Goal: Check status

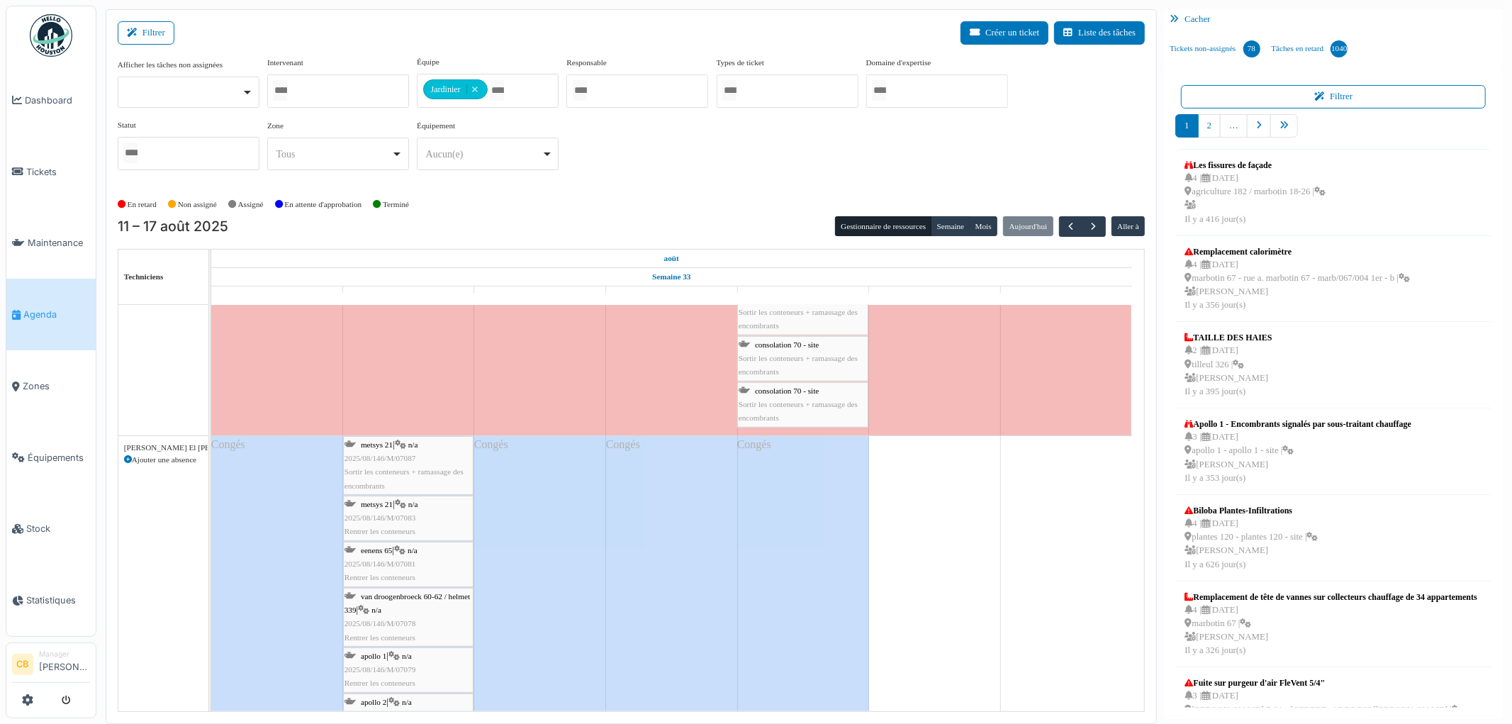
scroll to position [5827, 0]
click at [430, 456] on div "metsys 21 | n/a 2025/08/146/M/07087 Sortir les conteneurs + ramassage des encom…" at bounding box center [408, 466] width 128 height 55
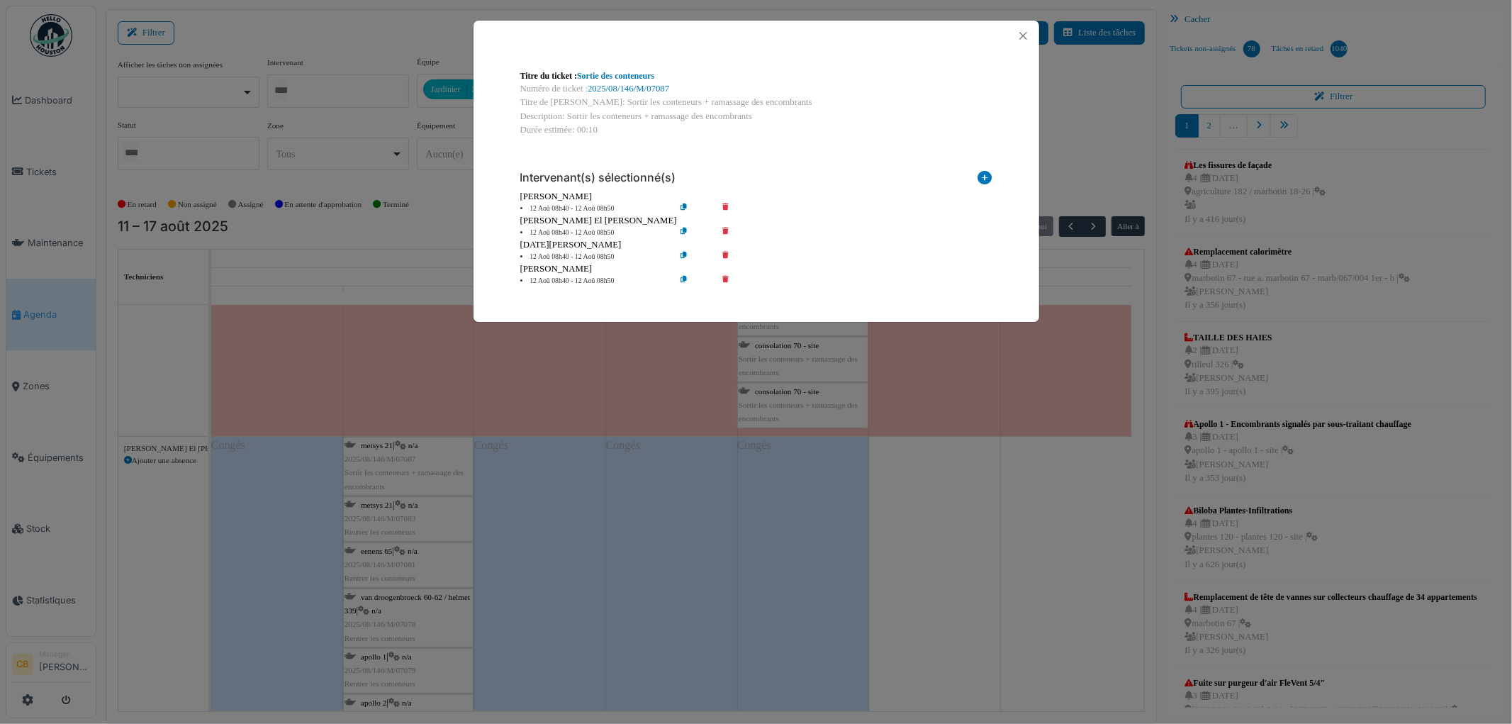
click at [725, 227] on icon at bounding box center [735, 232] width 40 height 11
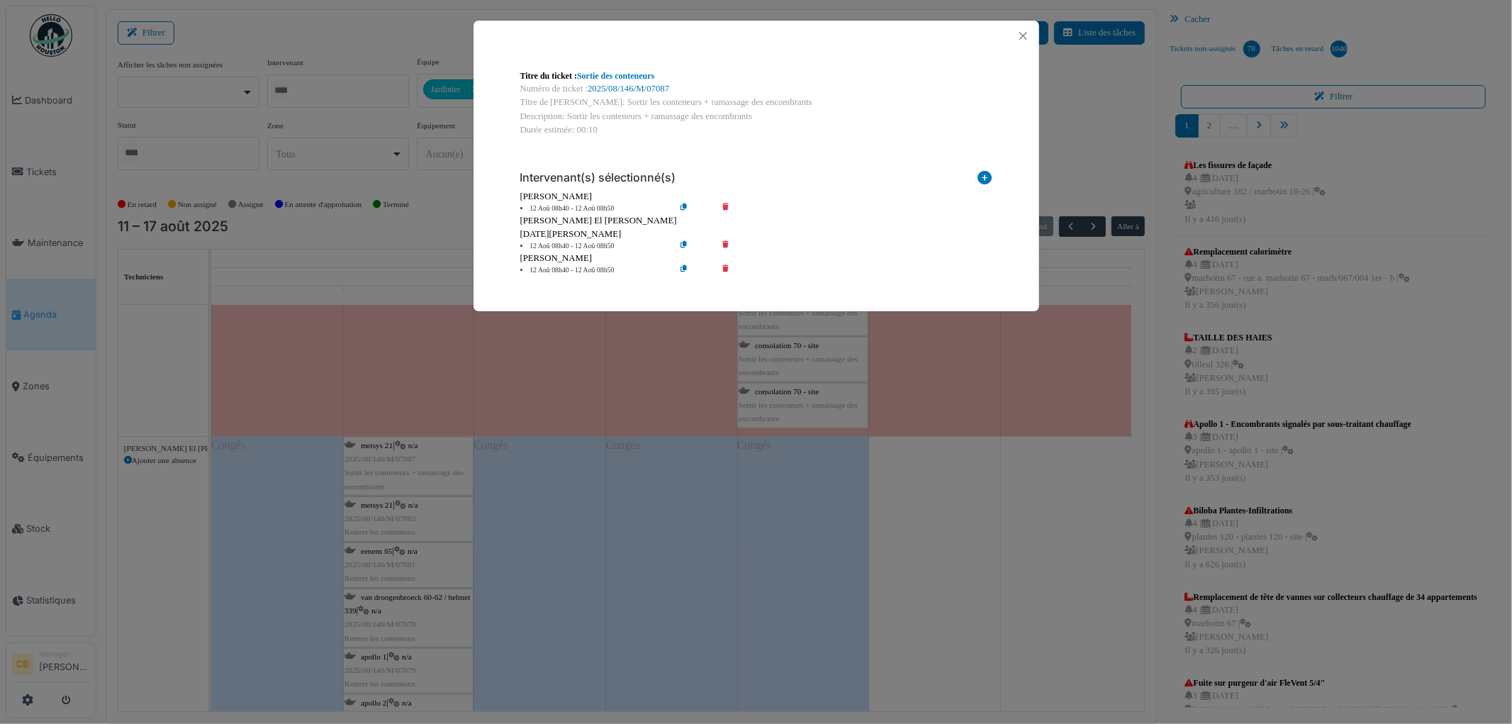
click at [635, 346] on div "Titre du ticket : Sortie des conteneurs Numéro de ticket : 2025/08/146/M/07087 …" at bounding box center [756, 362] width 1512 height 724
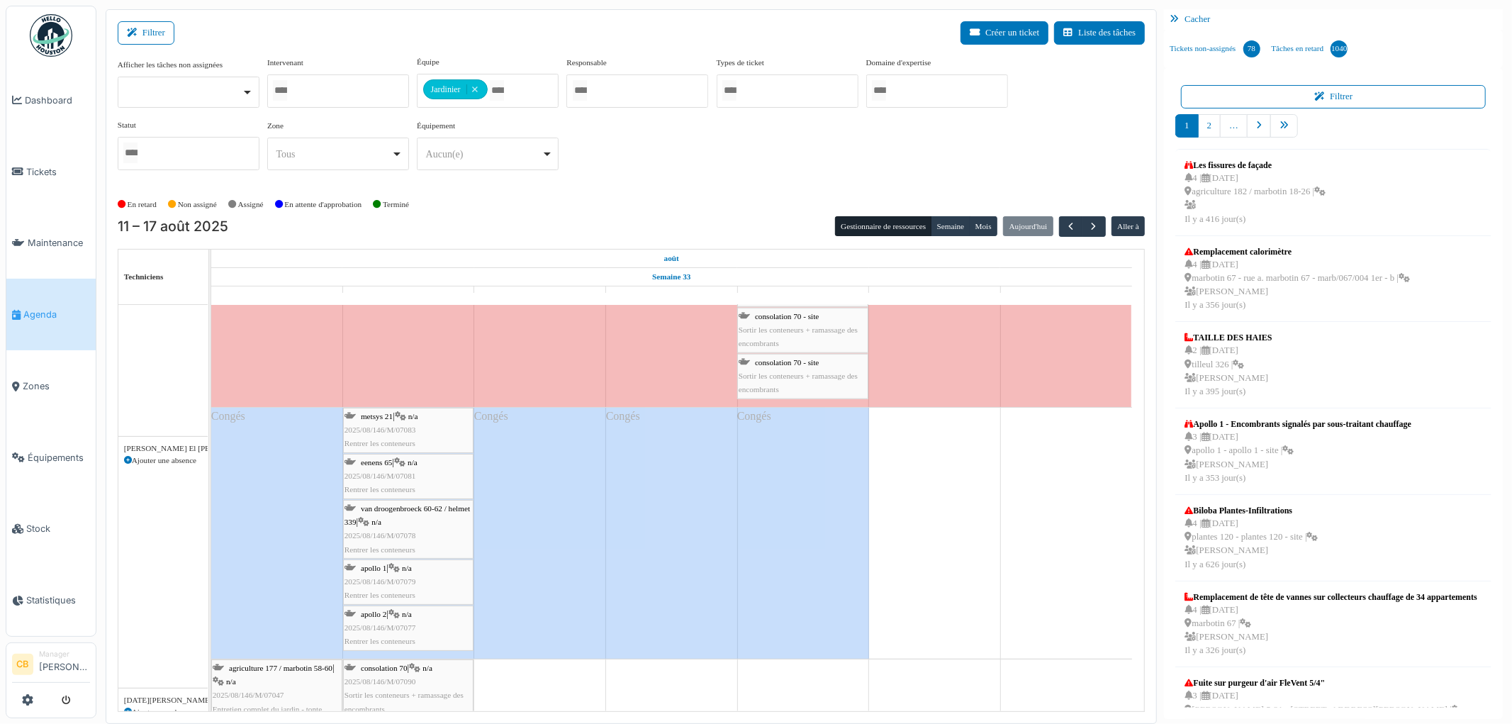
scroll to position [5906, 0]
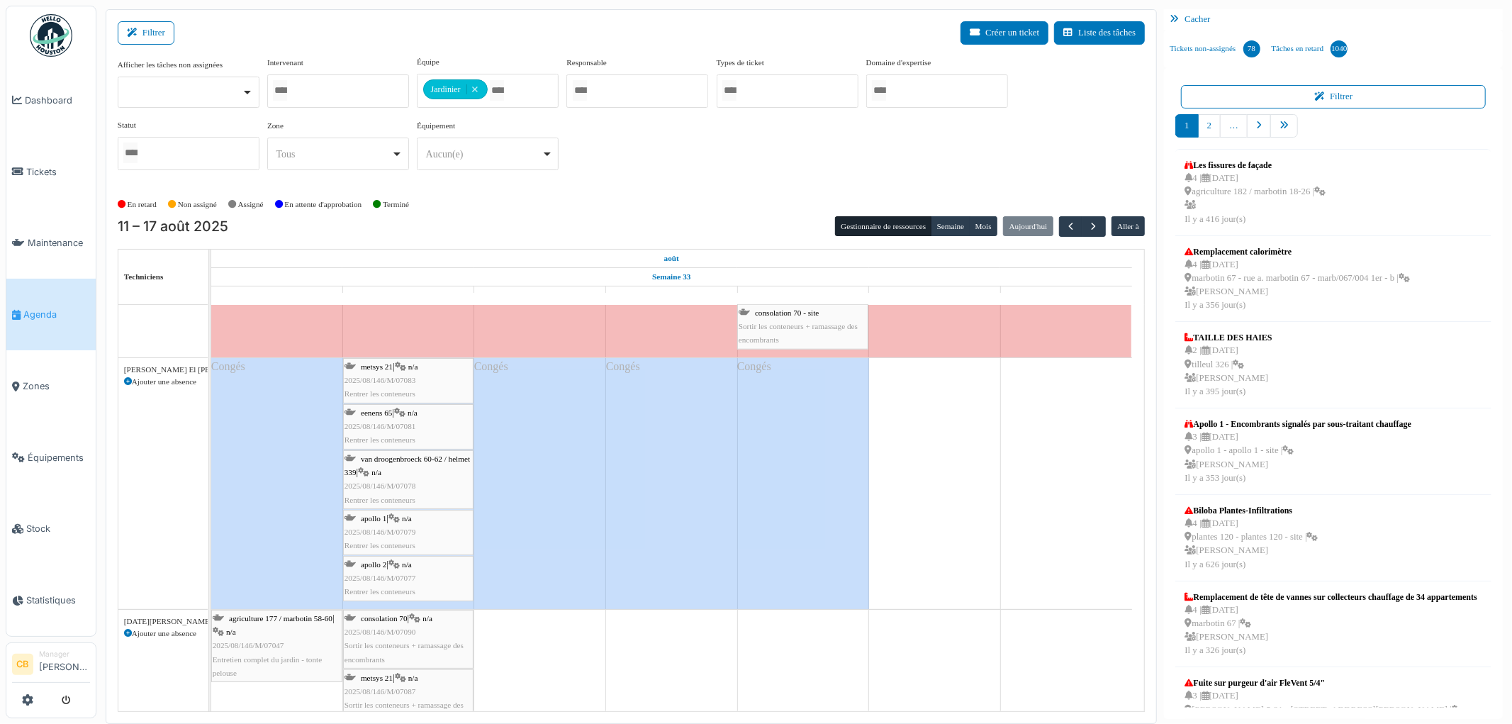
click at [431, 374] on div "metsys 21 | n/a 2025/08/146/M/07083 Rentrer les conteneurs" at bounding box center [408, 380] width 128 height 41
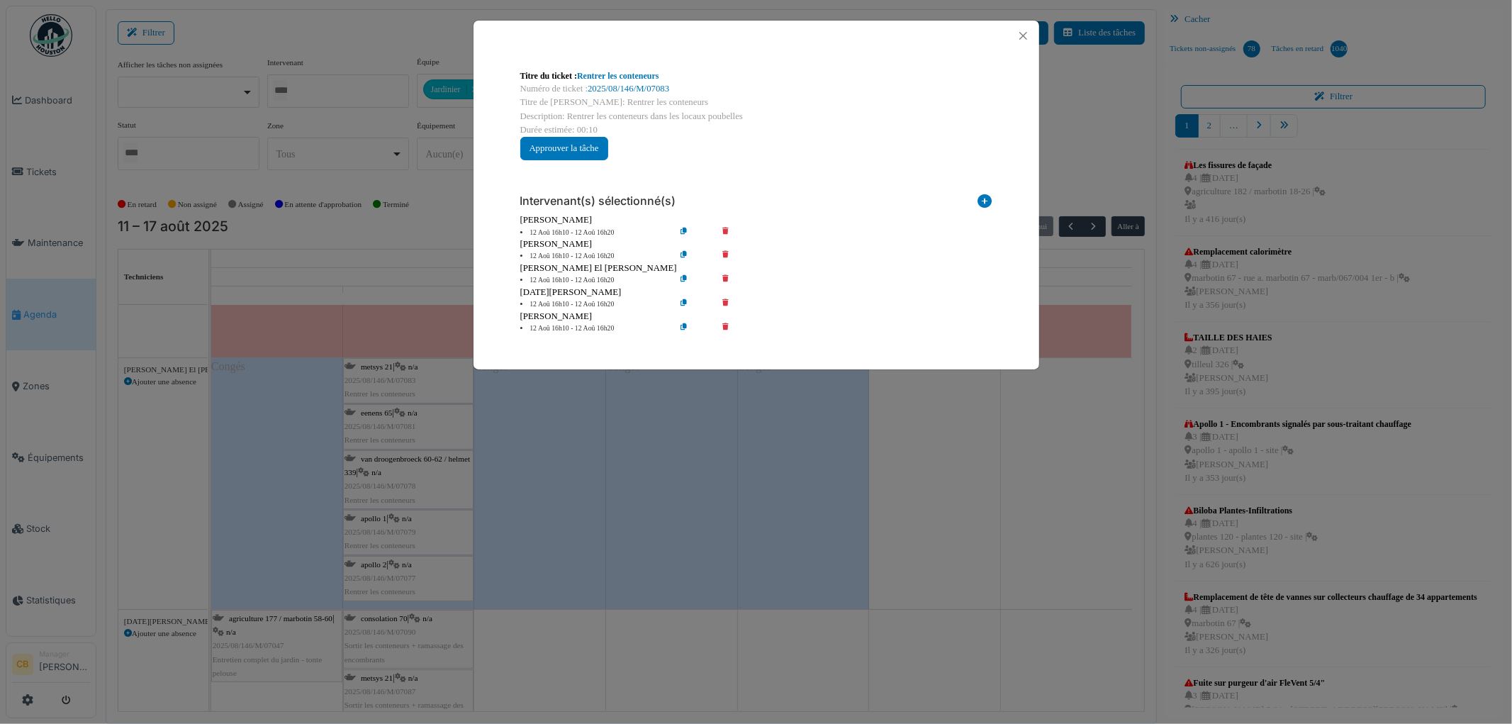
click at [726, 278] on icon at bounding box center [735, 280] width 40 height 11
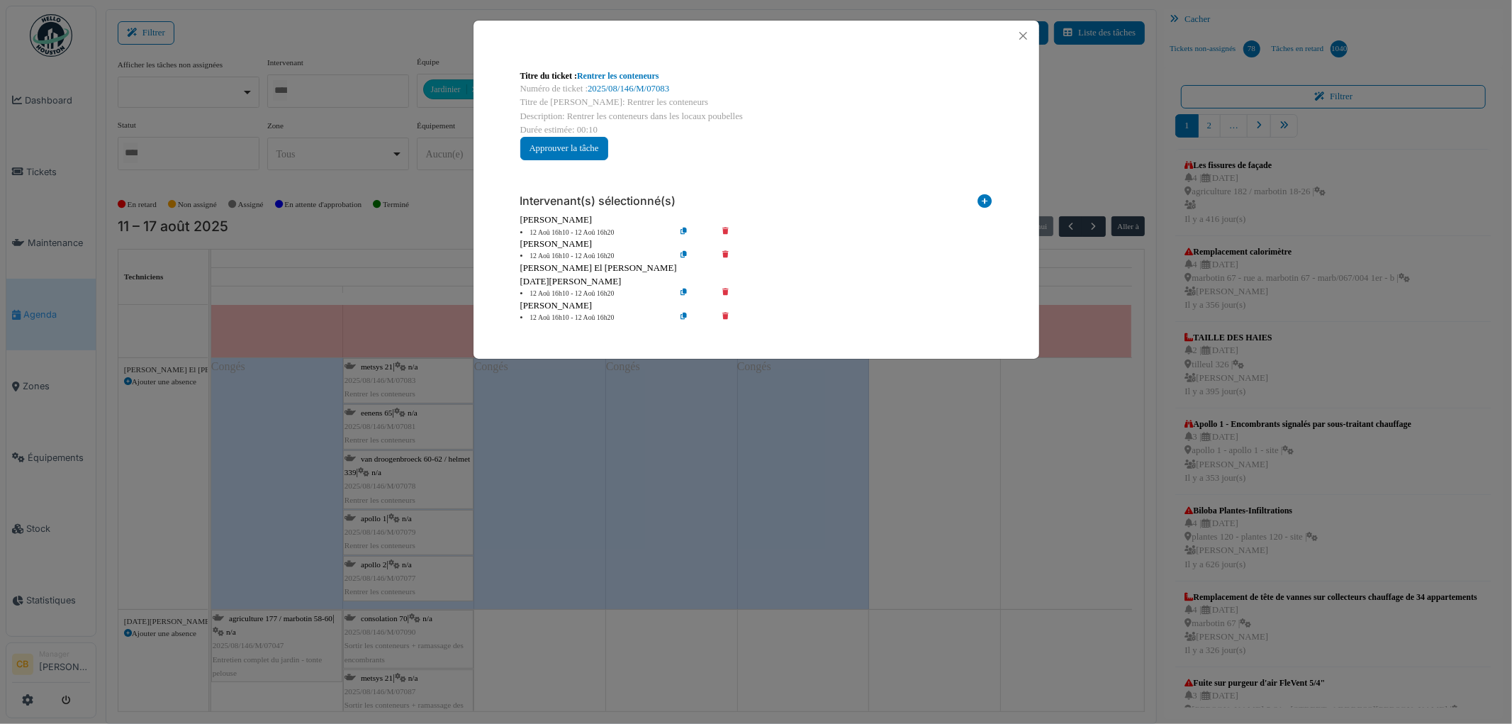
click at [946, 470] on div "Titre du ticket : Rentrer les conteneurs Numéro de ticket : 2025/08/146/M/07083…" at bounding box center [756, 362] width 1512 height 724
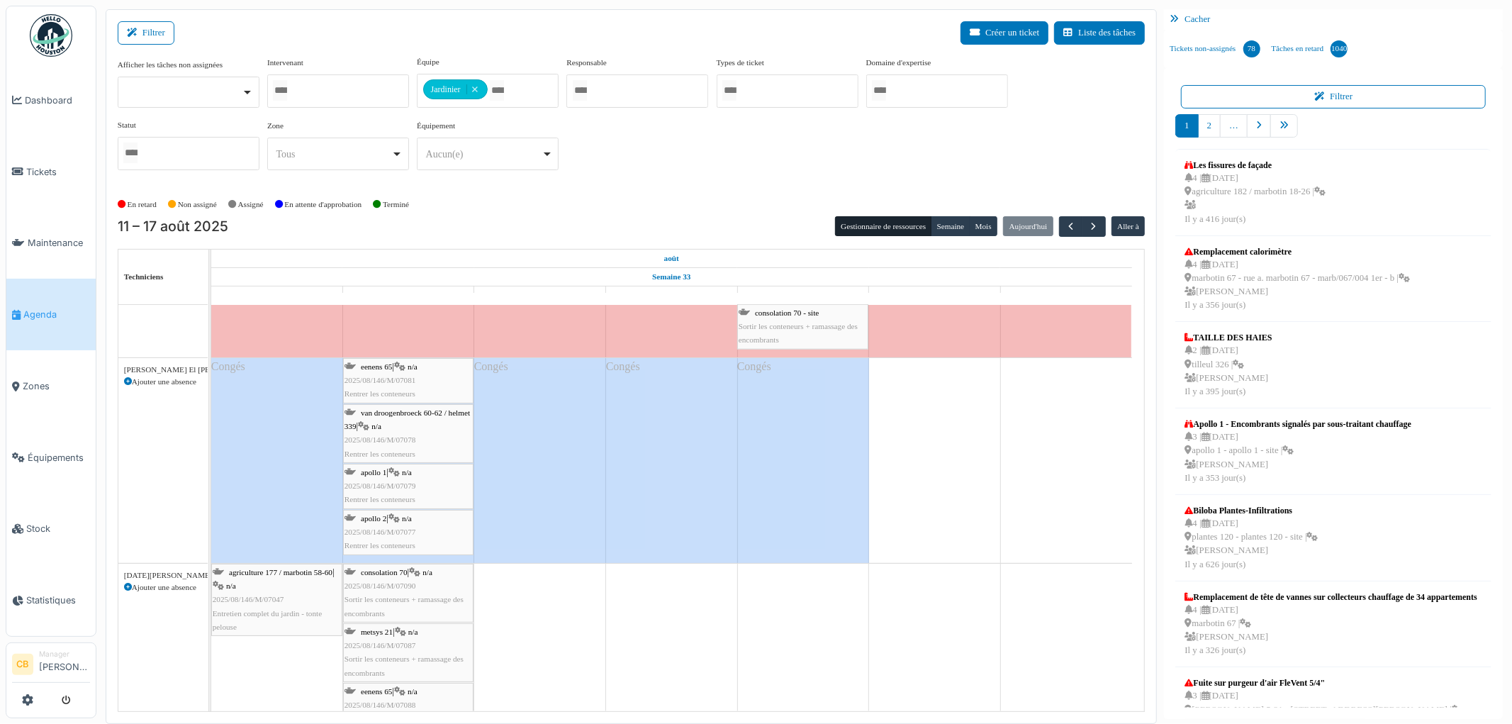
click at [412, 414] on span "van droogenbroeck 60-62 / helmet 339" at bounding box center [406, 419] width 125 height 22
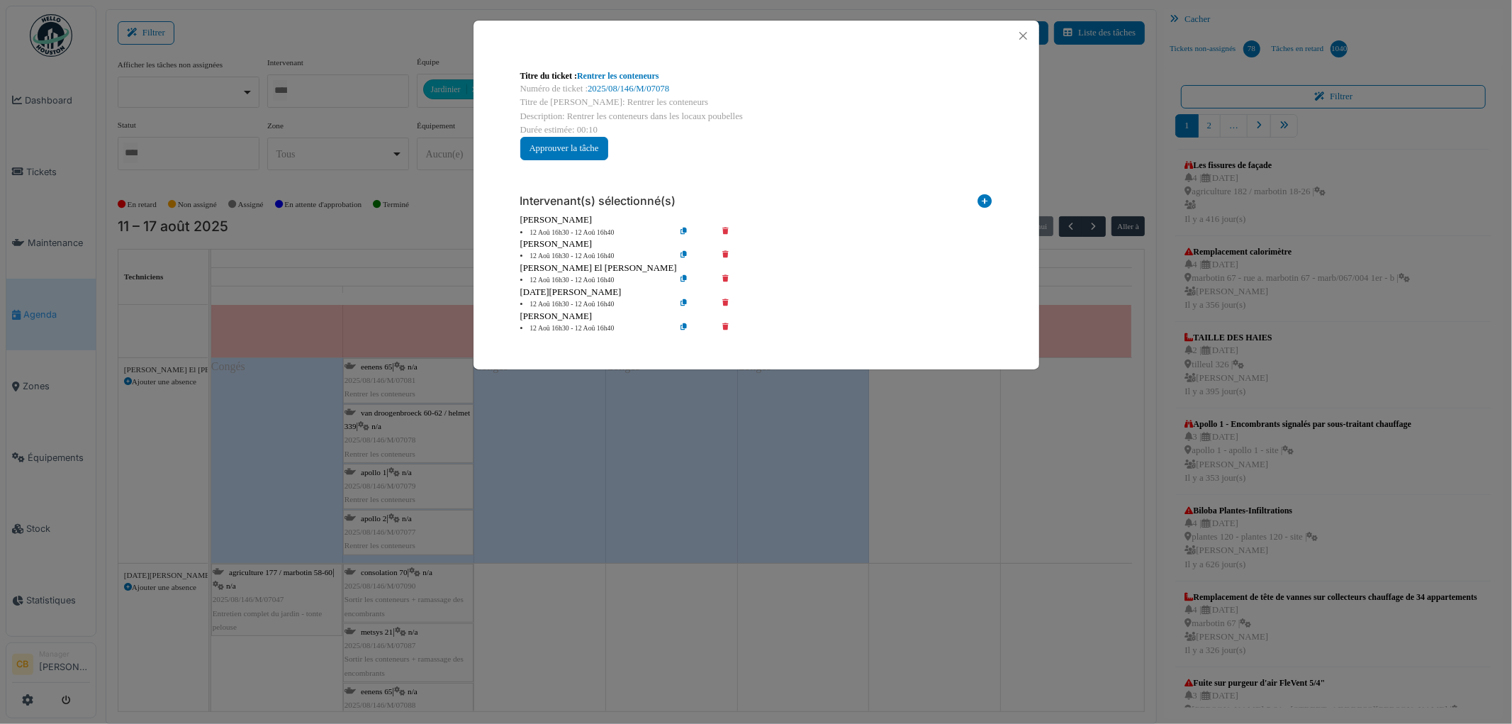
click at [726, 275] on icon at bounding box center [735, 280] width 40 height 11
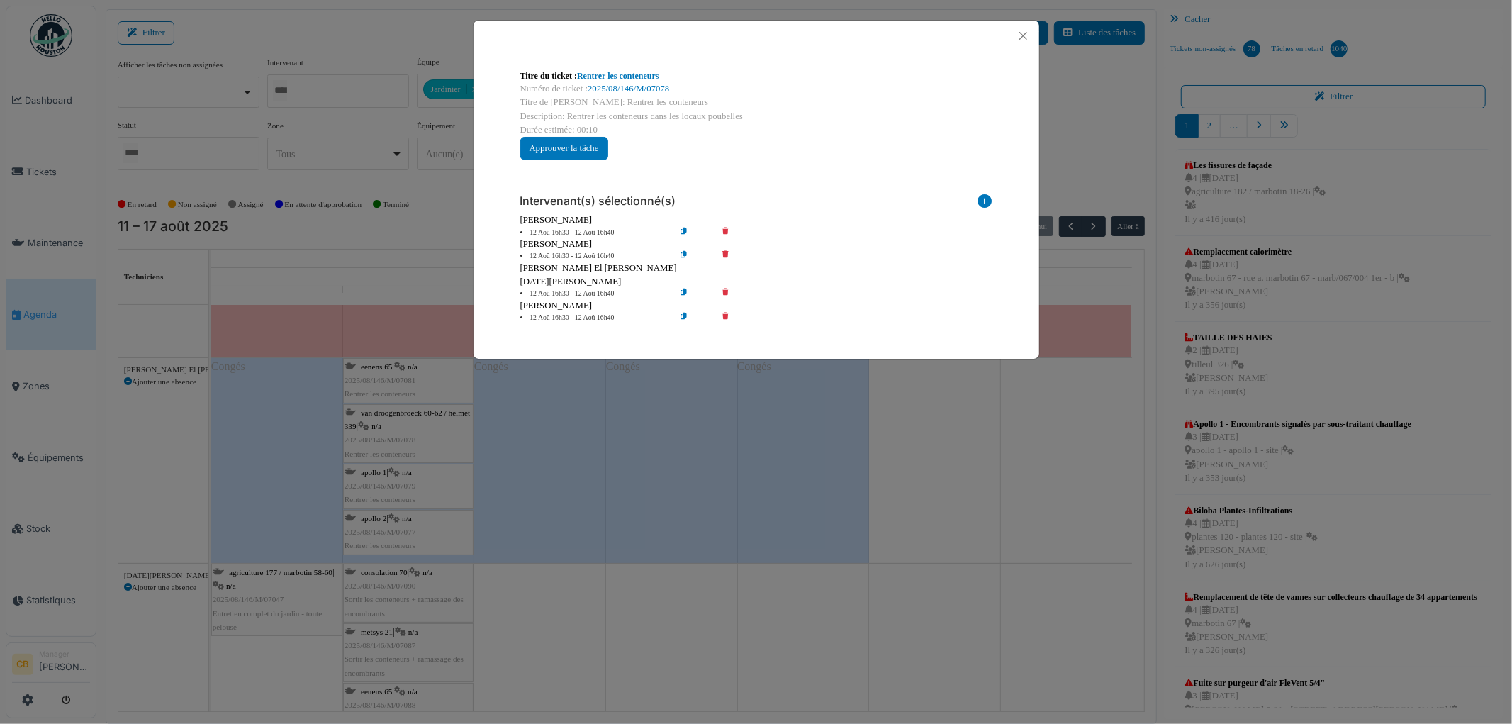
click at [930, 420] on div "Titre du ticket : Rentrer les conteneurs Numéro de ticket : 2025/08/146/M/07078…" at bounding box center [756, 362] width 1512 height 724
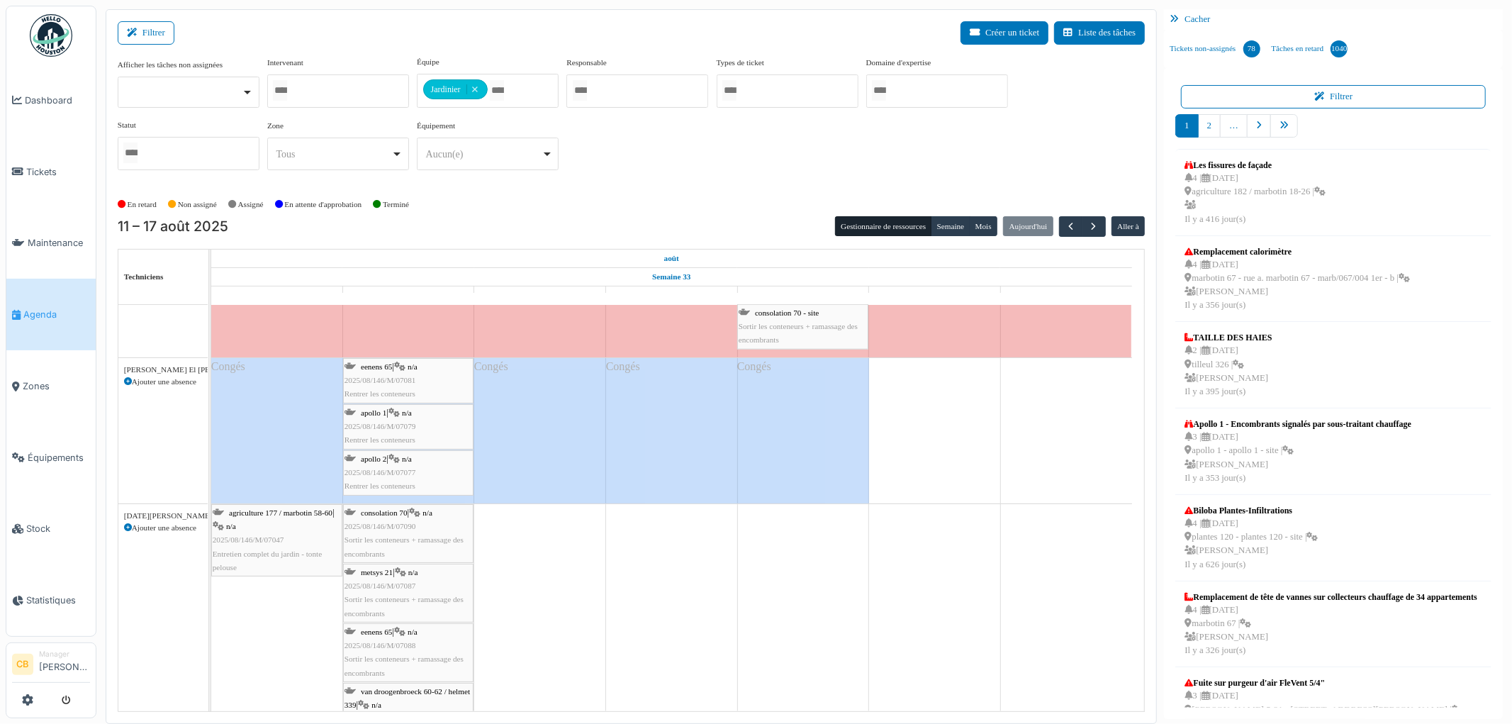
click at [433, 421] on div "apollo 1 | n/a 2025/08/146/M/07079 Rentrer les conteneurs" at bounding box center [408, 426] width 128 height 41
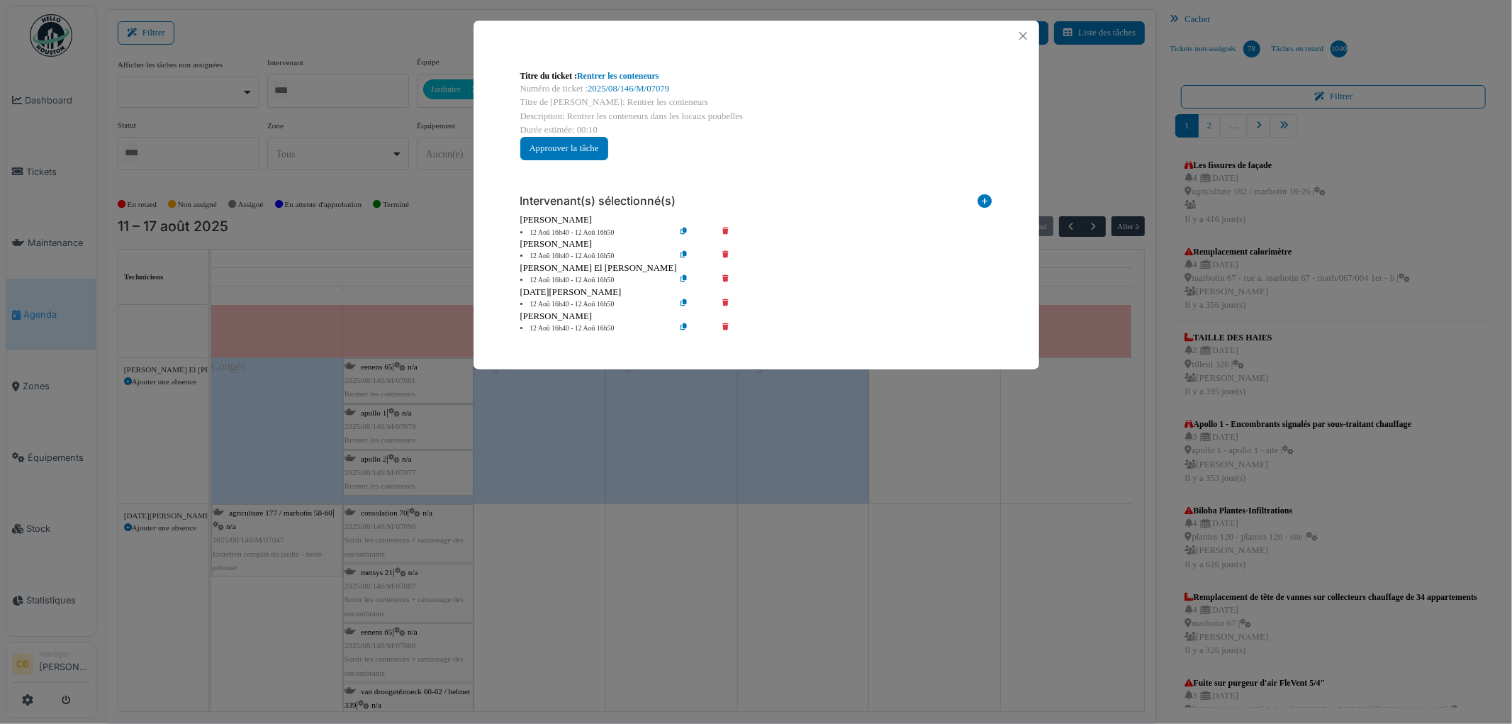
click at [724, 278] on icon at bounding box center [735, 280] width 40 height 11
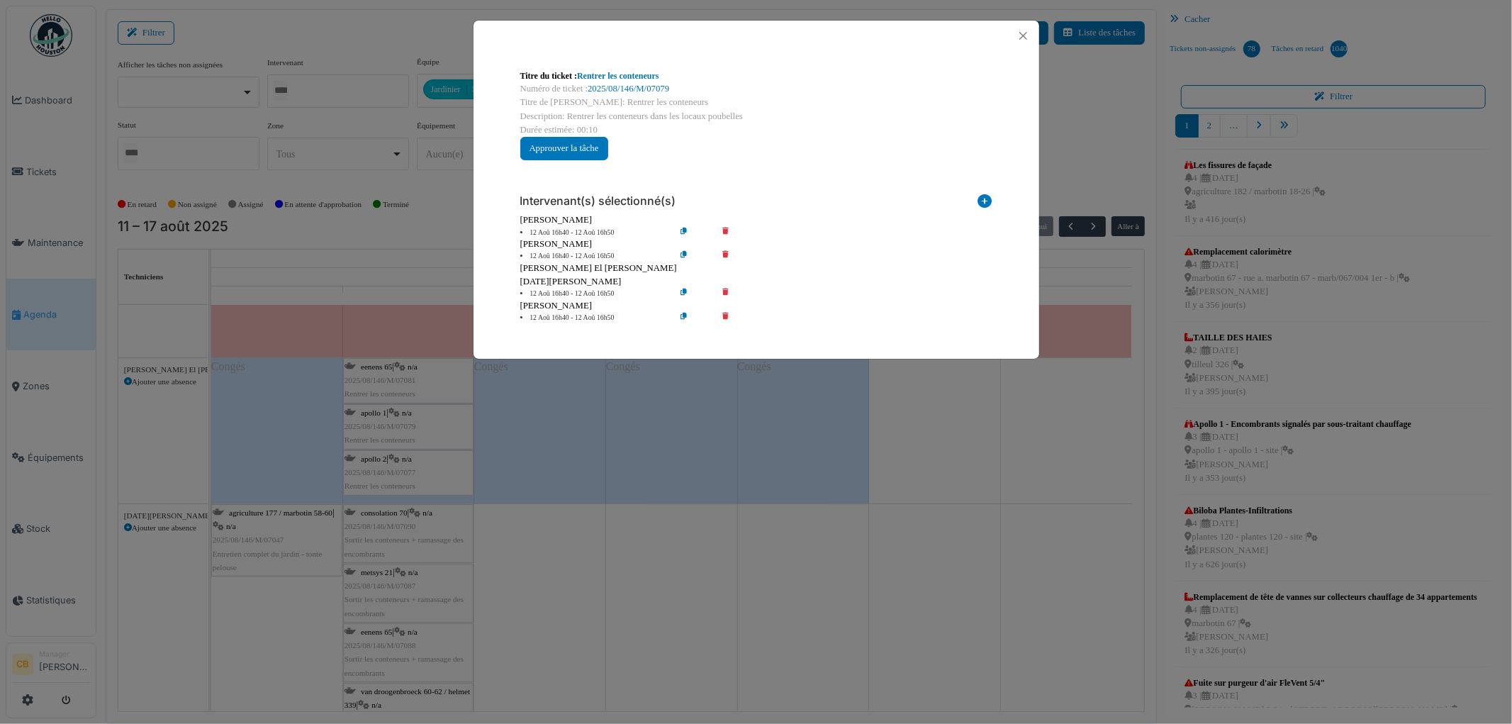
click at [909, 429] on div "Titre du ticket : Rentrer les conteneurs Numéro de ticket : 2025/08/146/M/07079…" at bounding box center [756, 362] width 1512 height 724
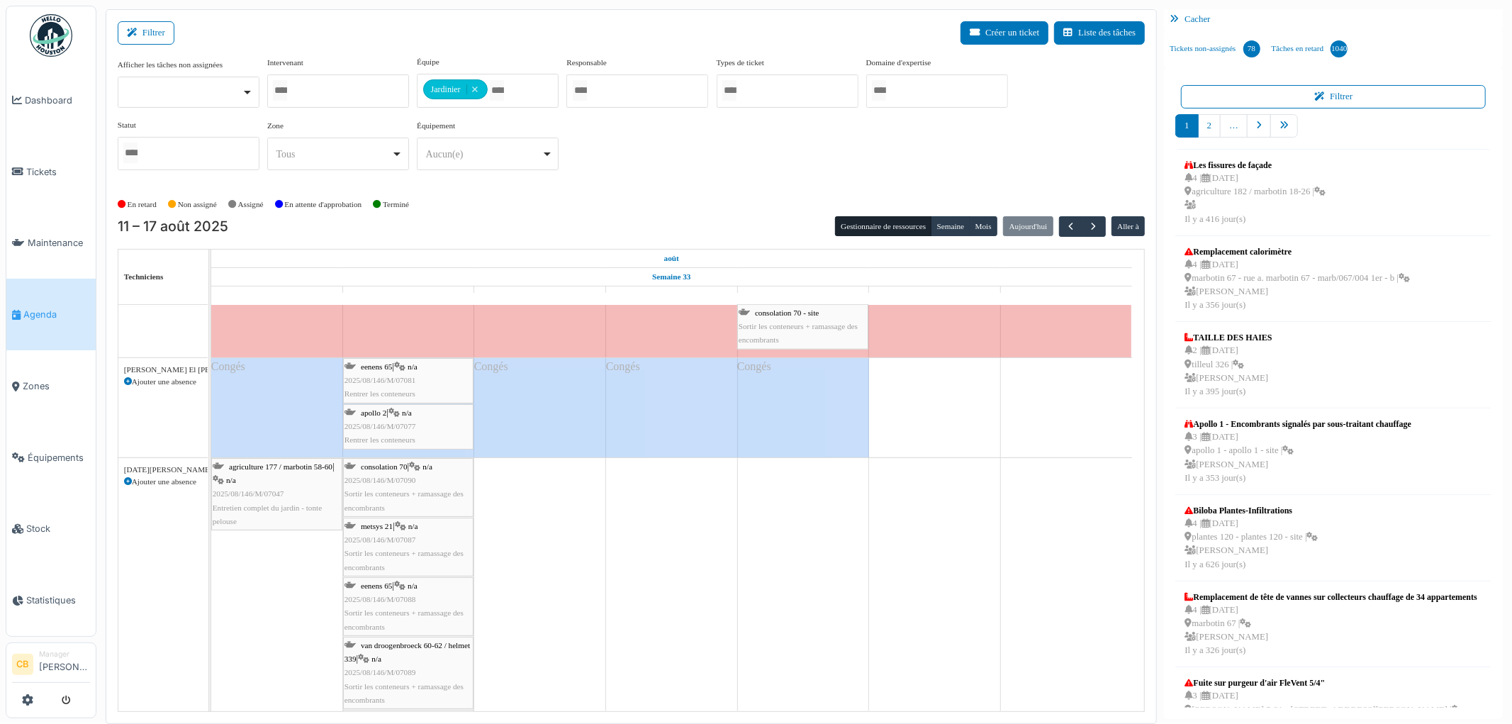
click at [388, 420] on div "apollo 2 | n/a 2025/08/146/M/07077 Rentrer les conteneurs" at bounding box center [408, 426] width 128 height 41
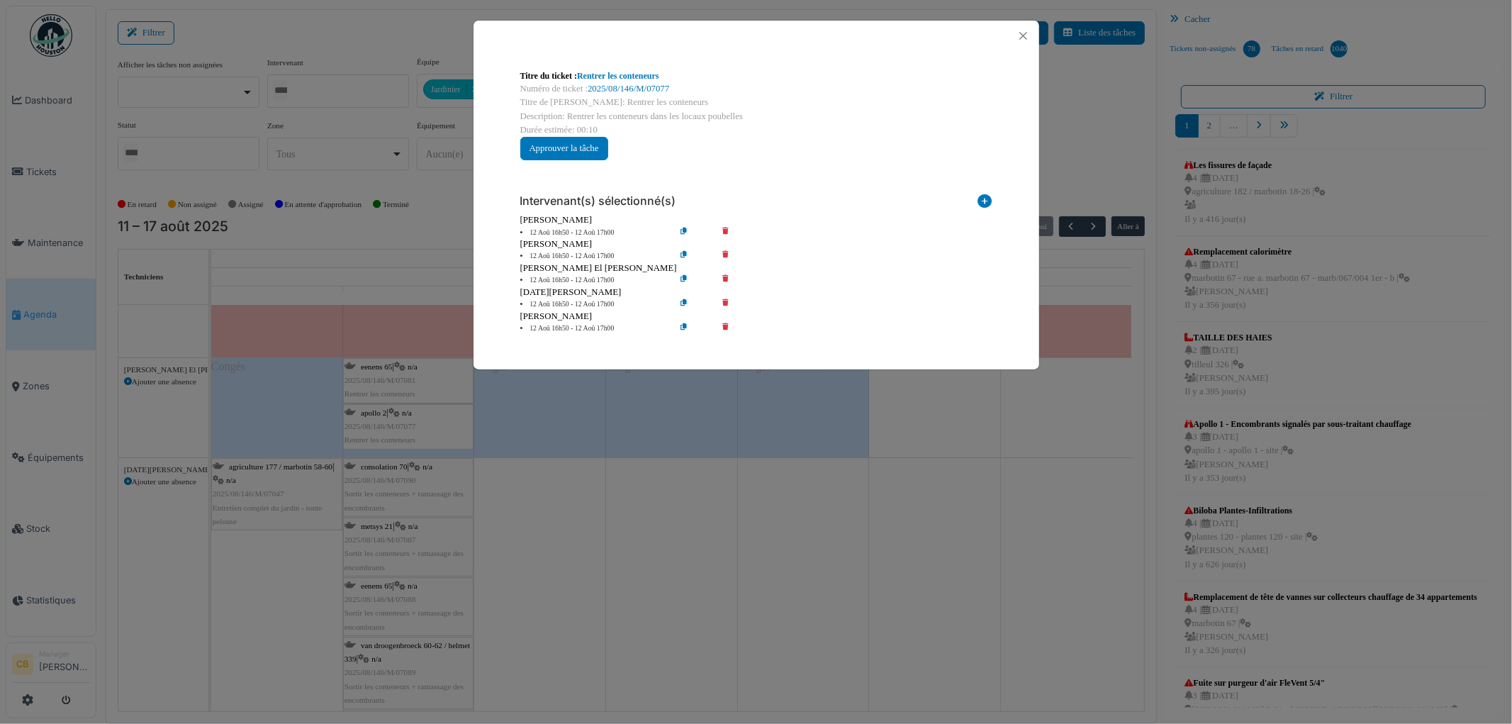
click at [727, 275] on icon at bounding box center [735, 280] width 40 height 11
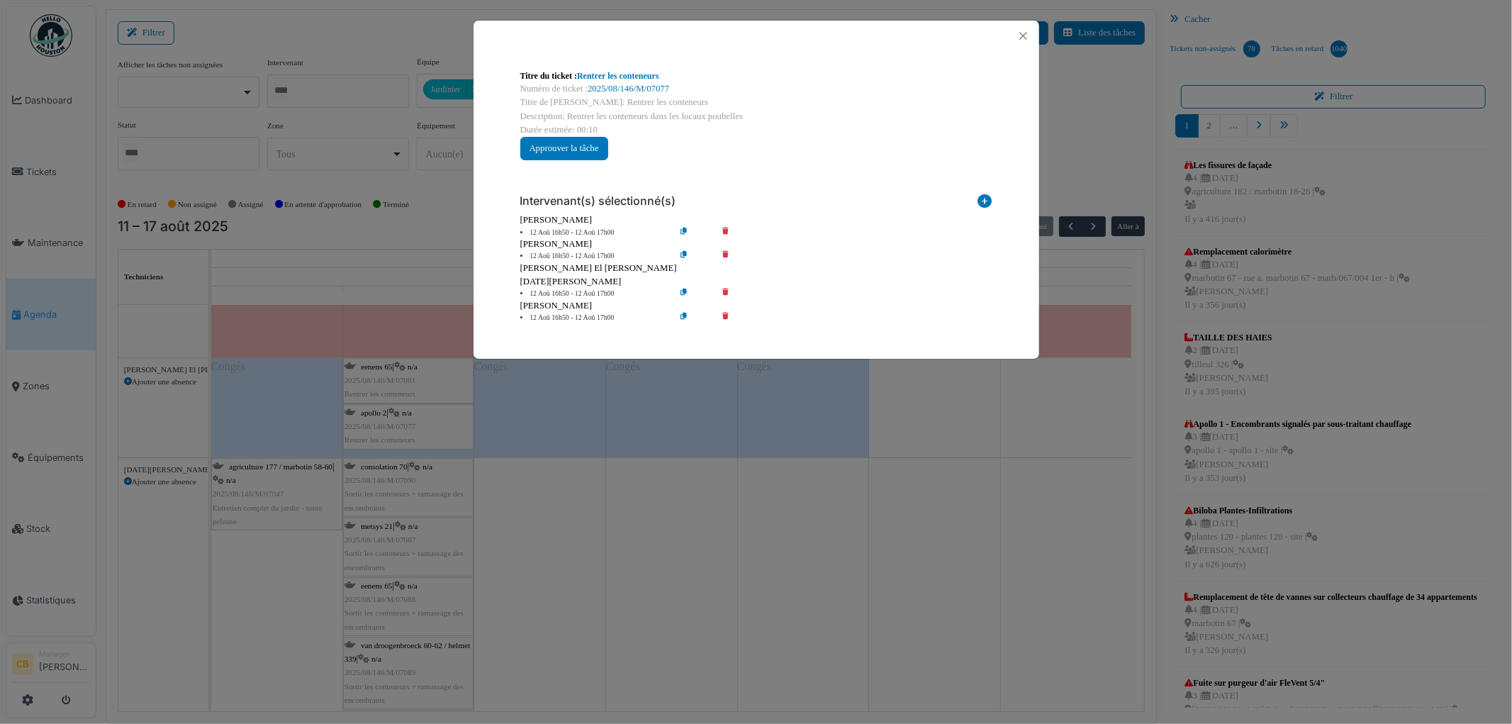
click at [801, 506] on div "Titre du ticket : Rentrer les conteneurs Numéro de ticket : 2025/08/146/M/07077…" at bounding box center [756, 362] width 1512 height 724
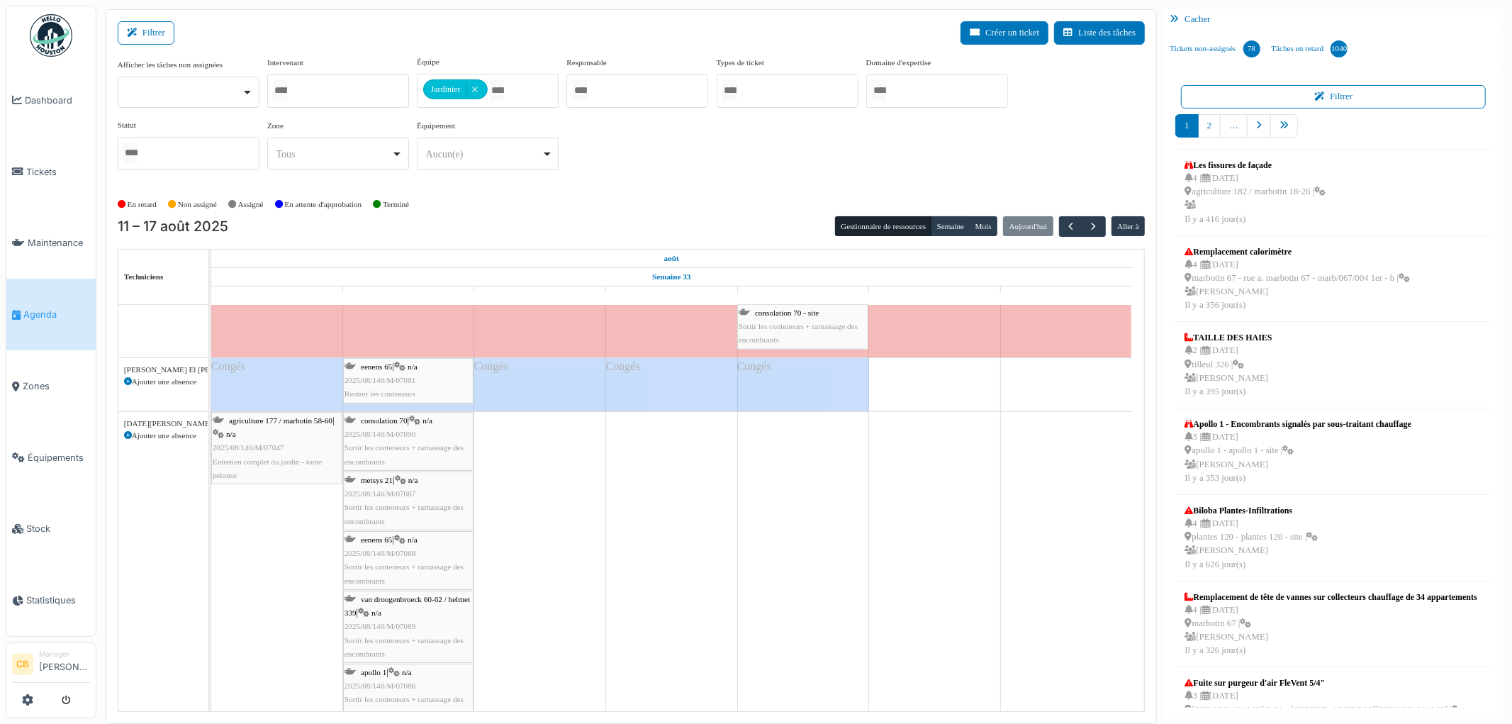
click at [410, 378] on span "2025/08/146/M/07081" at bounding box center [380, 380] width 72 height 9
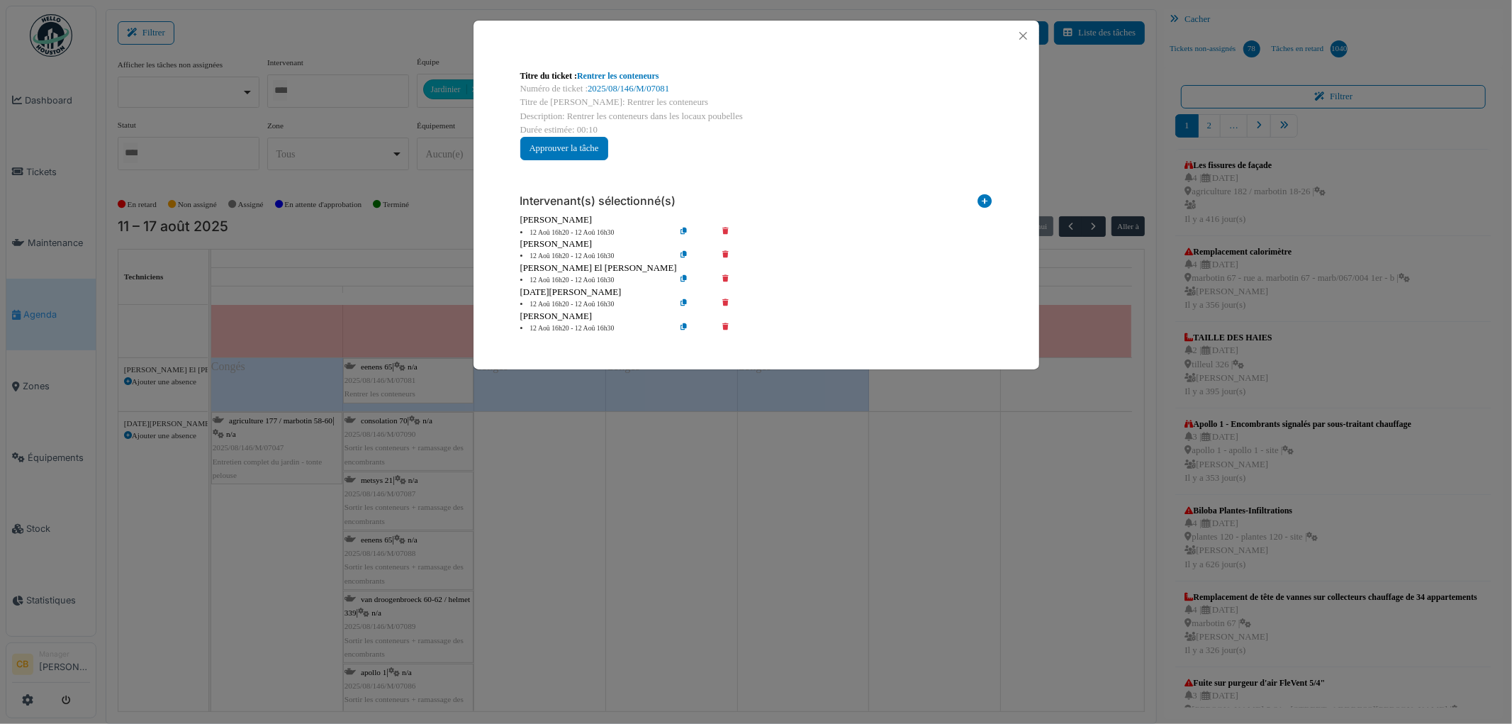
click at [729, 278] on icon at bounding box center [735, 280] width 40 height 11
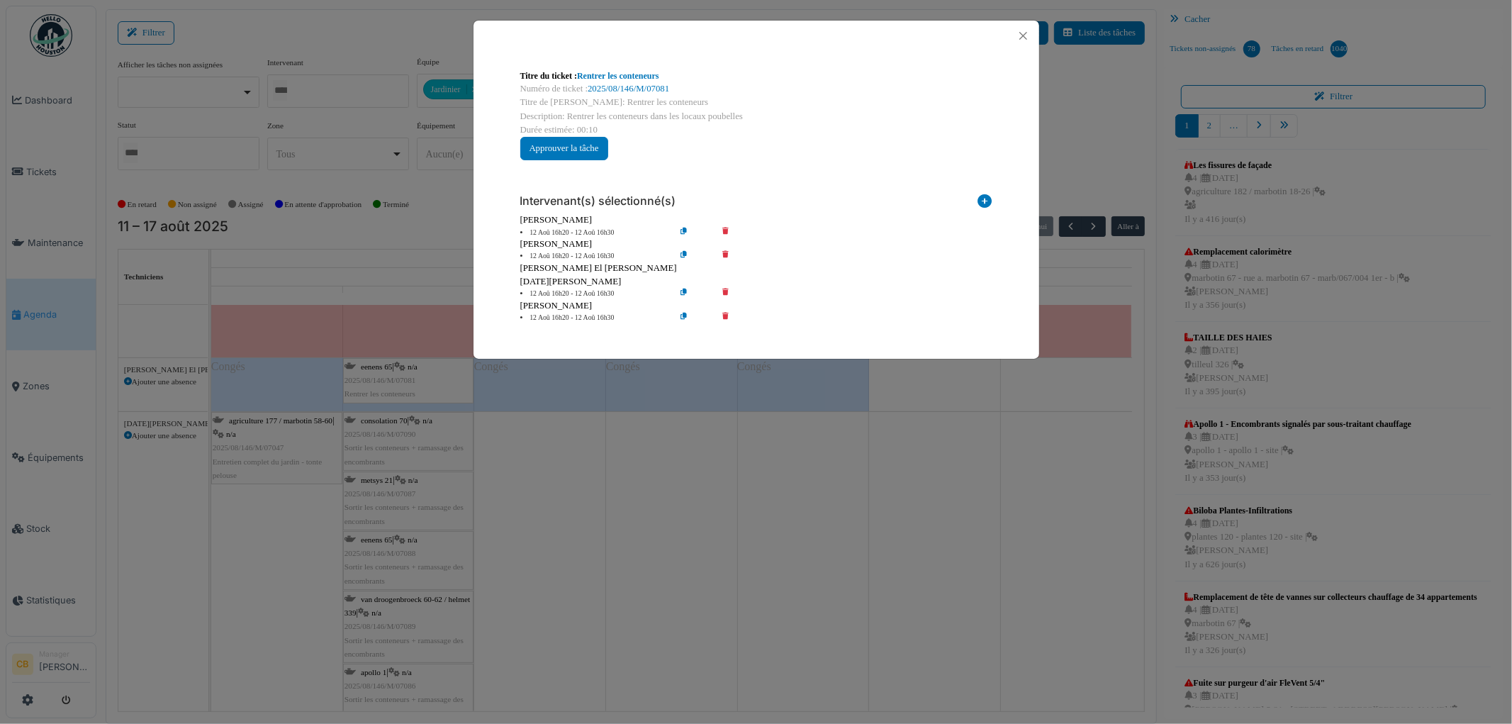
click at [709, 475] on div "Titre du ticket : Rentrer les conteneurs Numéro de ticket : 2025/08/146/M/07081…" at bounding box center [756, 362] width 1512 height 724
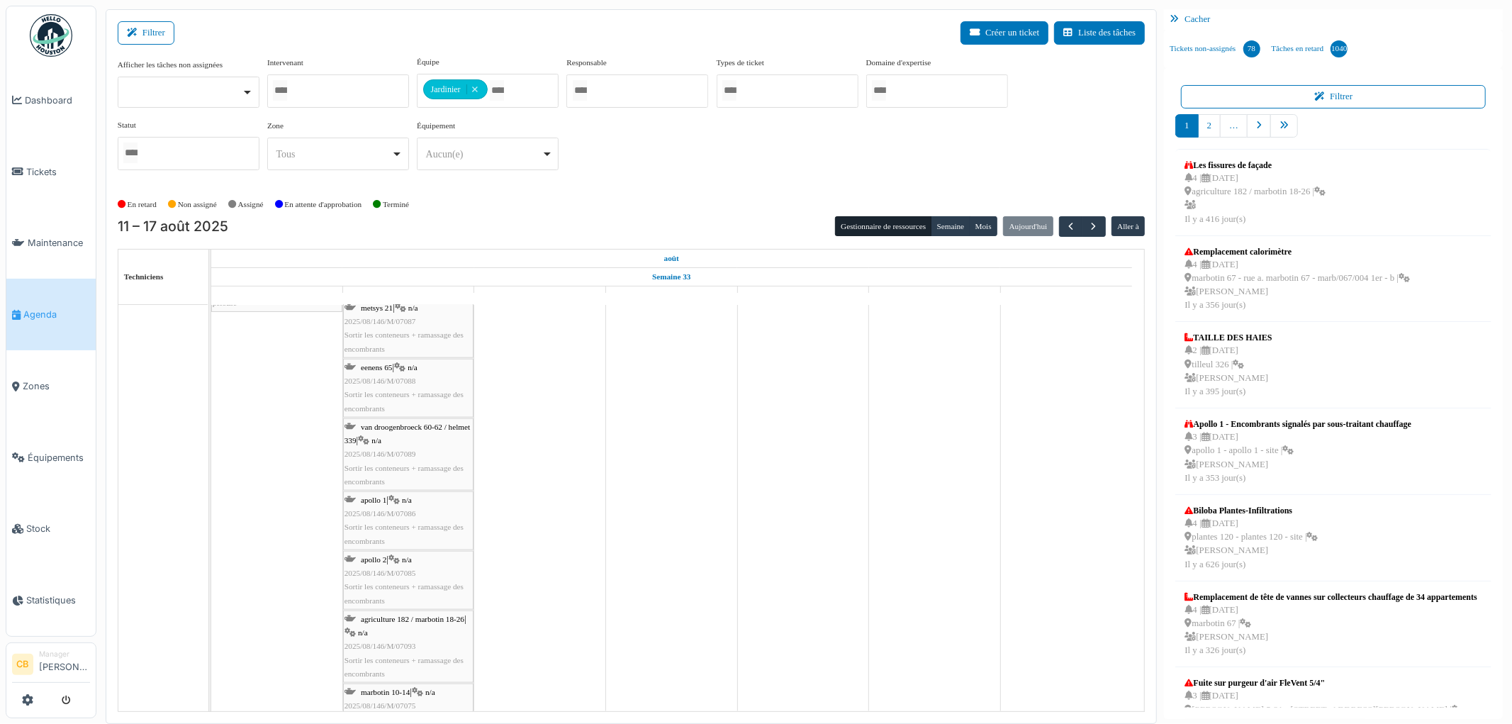
scroll to position [5916, 0]
